Goal: Complete application form

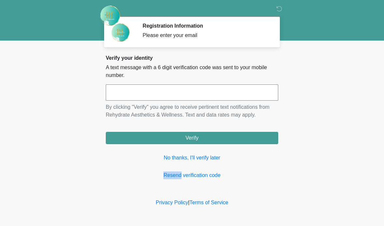
click at [227, 93] on input "text" at bounding box center [192, 93] width 172 height 16
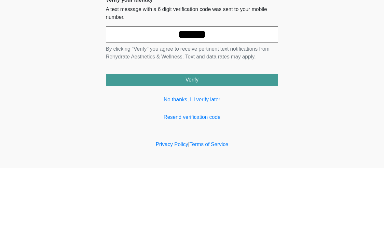
type input "******"
click at [336, 50] on body "‎ ‎ Registration Information Please enter your email Please connect to Wi-Fi no…" at bounding box center [192, 113] width 384 height 226
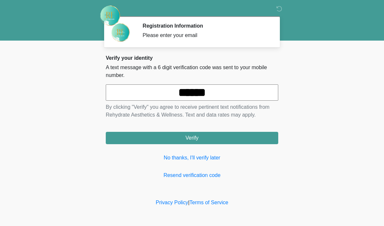
click at [241, 139] on button "Verify" at bounding box center [192, 138] width 172 height 12
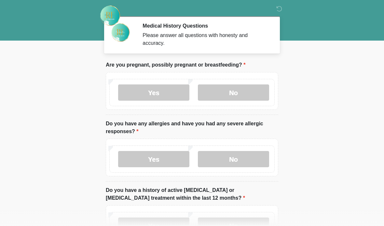
click at [249, 90] on label "No" at bounding box center [233, 93] width 71 height 16
click at [254, 159] on label "No" at bounding box center [233, 159] width 71 height 16
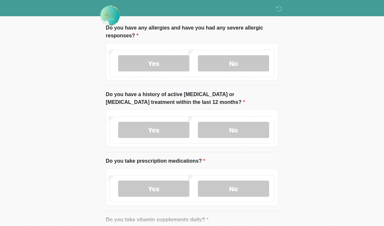
scroll to position [99, 0]
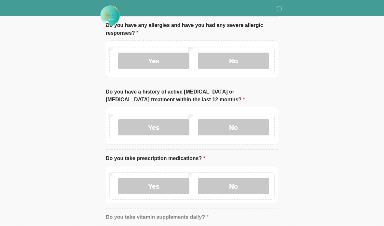
click at [251, 126] on label "No" at bounding box center [233, 127] width 71 height 16
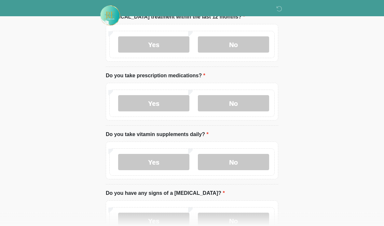
click at [251, 104] on label "No" at bounding box center [233, 104] width 71 height 16
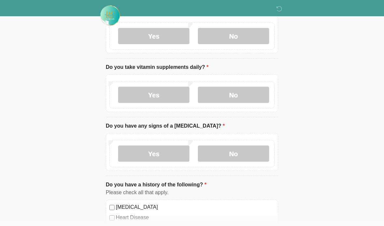
scroll to position [249, 0]
click at [258, 94] on label "No" at bounding box center [233, 95] width 71 height 16
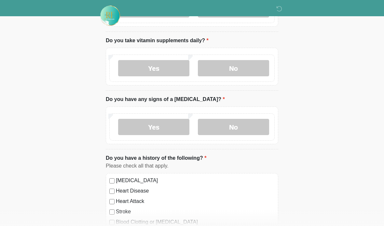
click at [254, 131] on label "No" at bounding box center [233, 127] width 71 height 16
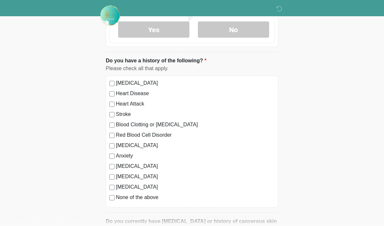
scroll to position [373, 0]
click at [160, 80] on label "High Blood Pressure" at bounding box center [195, 83] width 159 height 8
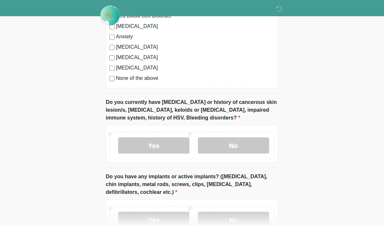
scroll to position [495, 0]
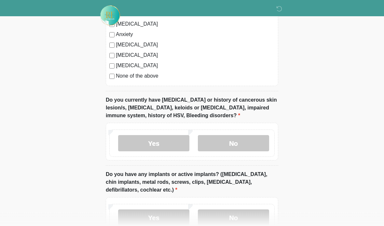
click at [264, 141] on label "No" at bounding box center [233, 144] width 71 height 16
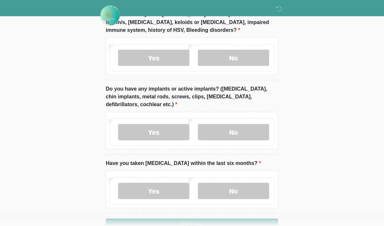
scroll to position [593, 0]
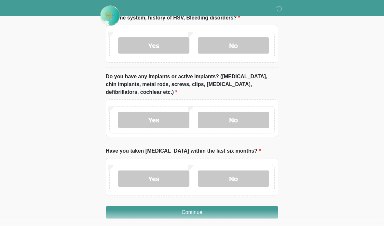
click at [261, 119] on label "No" at bounding box center [233, 120] width 71 height 16
click at [260, 177] on label "No" at bounding box center [233, 179] width 71 height 16
click at [264, 209] on button "Continue" at bounding box center [192, 213] width 172 height 12
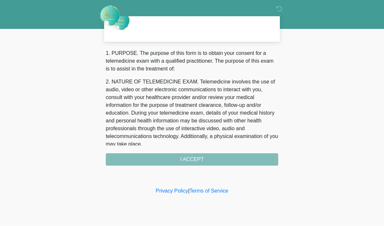
scroll to position [0, 0]
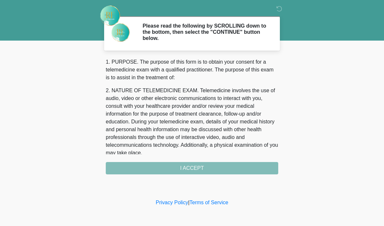
click at [245, 169] on div "1. PURPOSE. The purpose of this form is to obtain your consent for a telemedici…" at bounding box center [192, 116] width 172 height 116
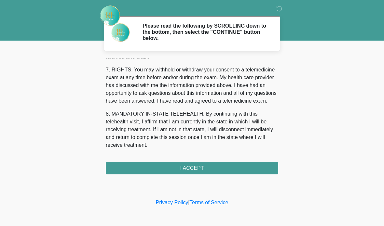
scroll to position [289, 0]
click at [236, 168] on button "I ACCEPT" at bounding box center [192, 168] width 172 height 12
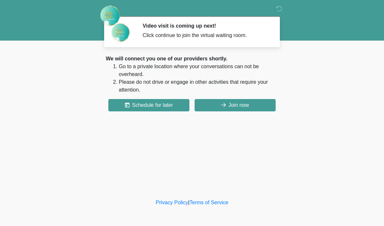
click at [255, 109] on button "Join now" at bounding box center [235, 105] width 81 height 12
